Goal: Information Seeking & Learning: Stay updated

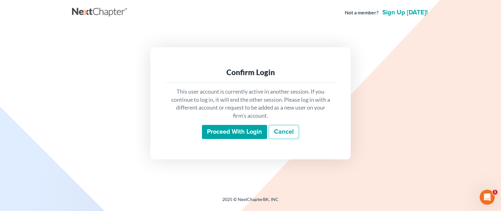
click at [211, 137] on input "Proceed with login" at bounding box center [234, 132] width 65 height 14
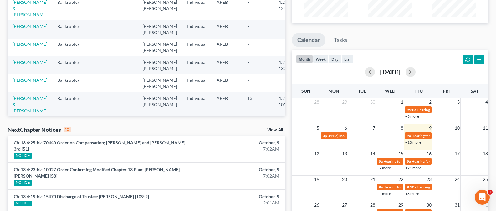
scroll to position [80, 0]
click at [275, 129] on link "View All" at bounding box center [275, 129] width 16 height 4
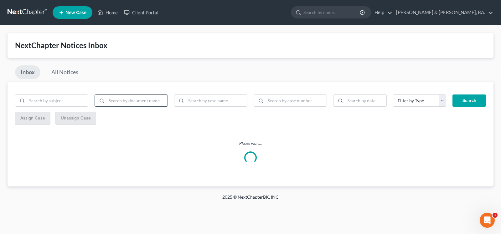
click at [149, 98] on input "search" at bounding box center [136, 101] width 61 height 12
type input "bnc"
click at [476, 100] on button "Search" at bounding box center [468, 100] width 33 height 13
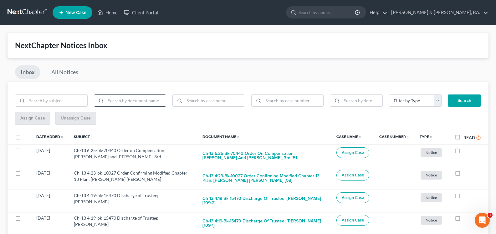
click at [155, 103] on input "search" at bounding box center [136, 101] width 60 height 12
type input "n"
type input "bnc"
click at [466, 102] on button "Search" at bounding box center [464, 100] width 33 height 13
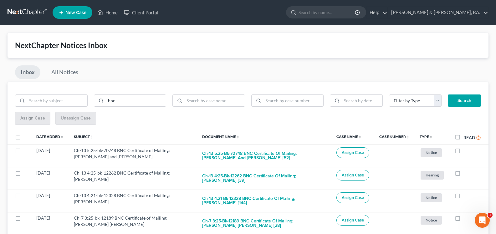
click at [463, 137] on label "Read" at bounding box center [472, 137] width 18 height 7
click at [466, 137] on input "Read" at bounding box center [468, 136] width 4 height 4
checkbox input "true"
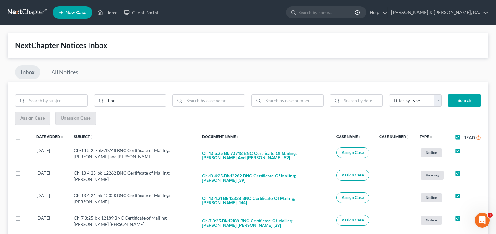
checkbox input "true"
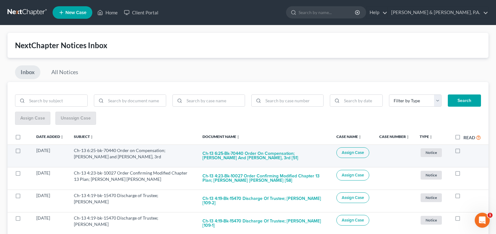
click at [463, 152] on label at bounding box center [463, 152] width 0 height 0
click at [466, 151] on input "checkbox" at bounding box center [468, 149] width 4 height 4
checkbox input "true"
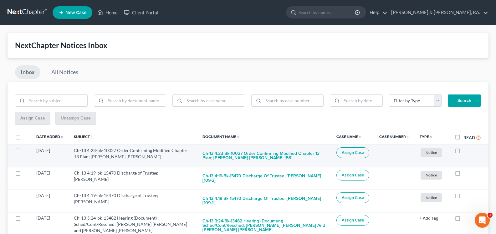
click at [463, 152] on label at bounding box center [463, 152] width 0 height 0
click at [466, 151] on input "checkbox" at bounding box center [468, 149] width 4 height 4
checkbox input "true"
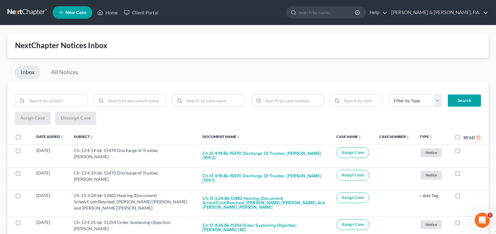
click at [463, 152] on label at bounding box center [463, 152] width 0 height 0
click at [466, 151] on input "checkbox" at bounding box center [468, 149] width 4 height 4
checkbox input "true"
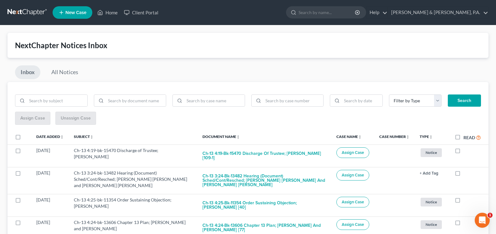
click at [463, 152] on label at bounding box center [463, 152] width 0 height 0
click at [466, 151] on input "checkbox" at bounding box center [468, 149] width 4 height 4
checkbox input "true"
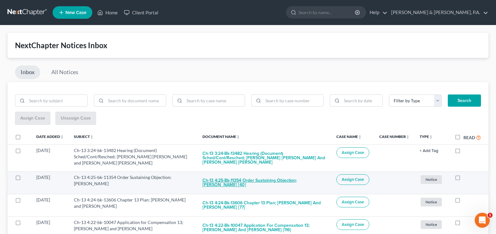
click at [277, 174] on button "Ch-13 4:25-bk-11354 Order Sustaining Objection; [PERSON_NAME] [40]" at bounding box center [264, 182] width 124 height 17
checkbox input "true"
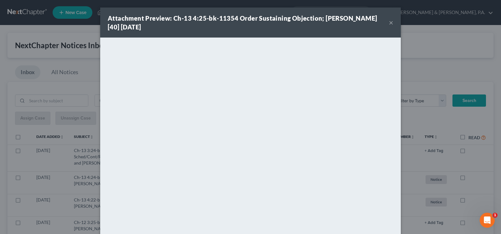
click at [386, 17] on div "Attachment Preview: Ch-13 4:25-bk-11354 Order Sustaining Objection; [PERSON_NAM…" at bounding box center [250, 23] width 300 height 30
click at [389, 22] on button "×" at bounding box center [391, 23] width 4 height 8
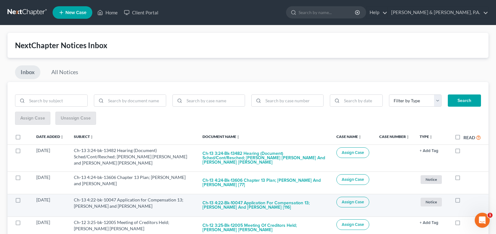
click at [463, 201] on label at bounding box center [463, 201] width 0 height 0
click at [466, 200] on input "checkbox" at bounding box center [468, 199] width 4 height 4
checkbox input "true"
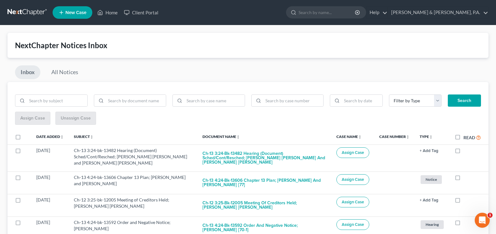
click at [463, 201] on label at bounding box center [463, 201] width 0 height 0
click at [466, 200] on input "checkbox" at bounding box center [468, 199] width 4 height 4
checkbox input "true"
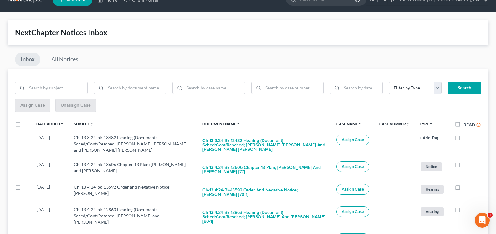
scroll to position [15, 0]
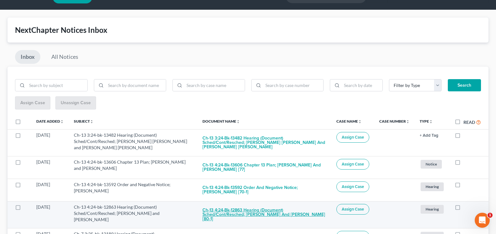
click at [256, 205] on button "Ch-13 4:24-bk-12863 Hearing (Document) Sched/Cont/Resched; [PERSON_NAME] and [P…" at bounding box center [264, 214] width 124 height 21
checkbox input "true"
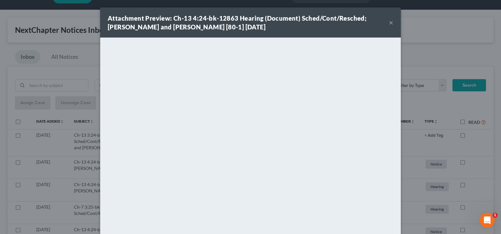
click at [385, 21] on div "Attachment Preview: Ch-13 4:24-bk-12863 Hearing (Document) Sched/Cont/Resched; …" at bounding box center [248, 23] width 281 height 18
click at [389, 24] on button "×" at bounding box center [391, 23] width 4 height 8
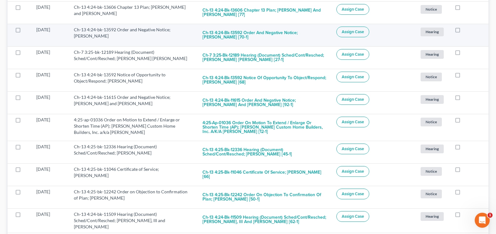
scroll to position [207, 0]
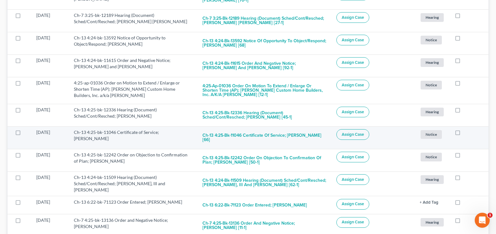
click at [463, 134] on label at bounding box center [463, 134] width 0 height 0
click at [466, 131] on input "checkbox" at bounding box center [468, 131] width 4 height 4
checkbox input "true"
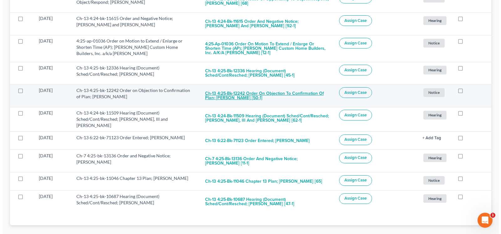
scroll to position [255, 0]
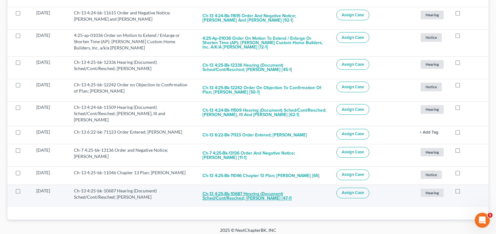
click at [295, 189] on button "Ch-13 4:25-bk-10687 Hearing (Document) Sched/Cont/Resched; [PERSON_NAME] [47-1]" at bounding box center [264, 196] width 124 height 17
checkbox input "true"
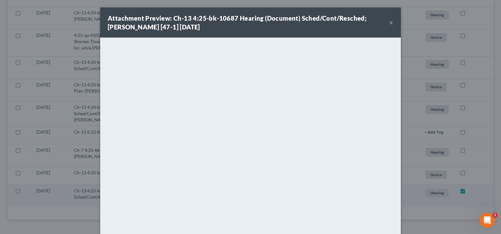
scroll to position [232, 0]
click at [389, 21] on button "×" at bounding box center [391, 23] width 4 height 8
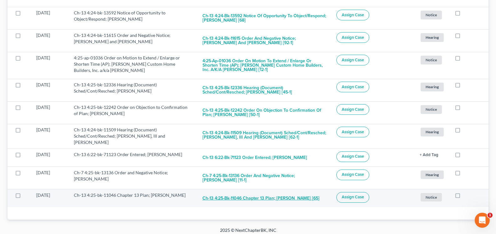
click at [271, 192] on button "Ch-13 4:25-bk-11046 Chapter 13 Plan; [PERSON_NAME] [65]" at bounding box center [260, 198] width 117 height 13
checkbox input "true"
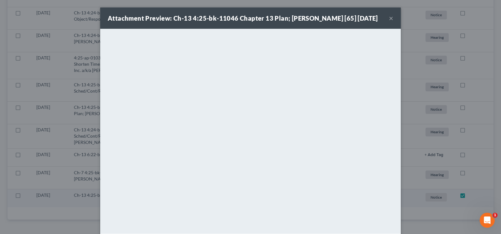
scroll to position [214, 0]
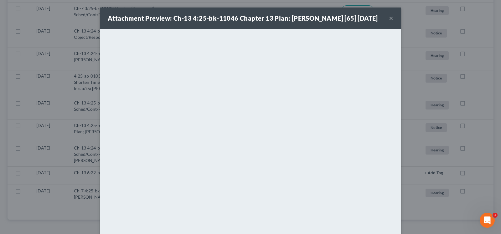
click at [389, 22] on button "×" at bounding box center [391, 18] width 4 height 8
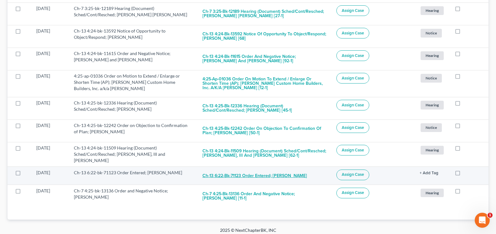
click at [262, 173] on button "Ch-13 6:22-bk-71123 Order Entered; [PERSON_NAME]" at bounding box center [254, 176] width 105 height 13
checkbox input "true"
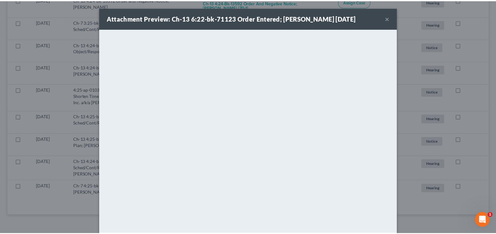
scroll to position [196, 0]
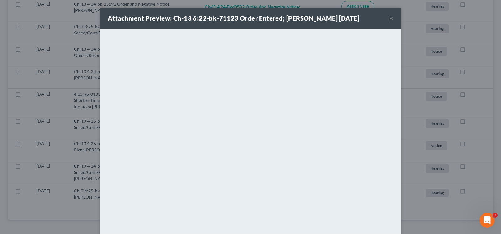
click at [389, 18] on button "×" at bounding box center [391, 18] width 4 height 8
